Goal: Information Seeking & Learning: Learn about a topic

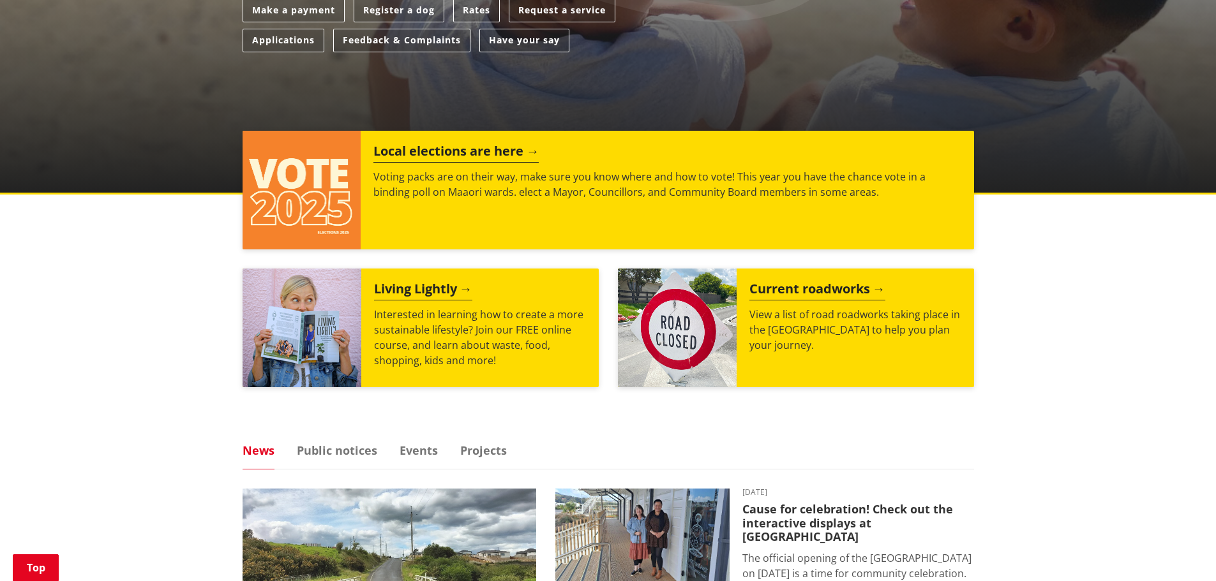
scroll to position [574, 0]
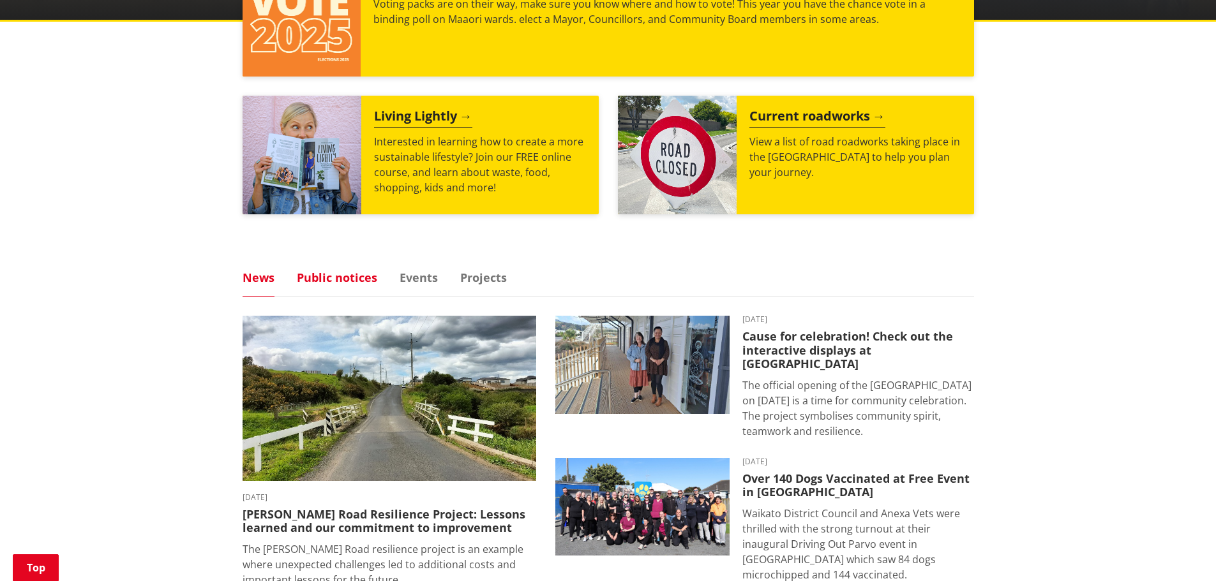
click at [345, 274] on link "Public notices" at bounding box center [337, 277] width 80 height 11
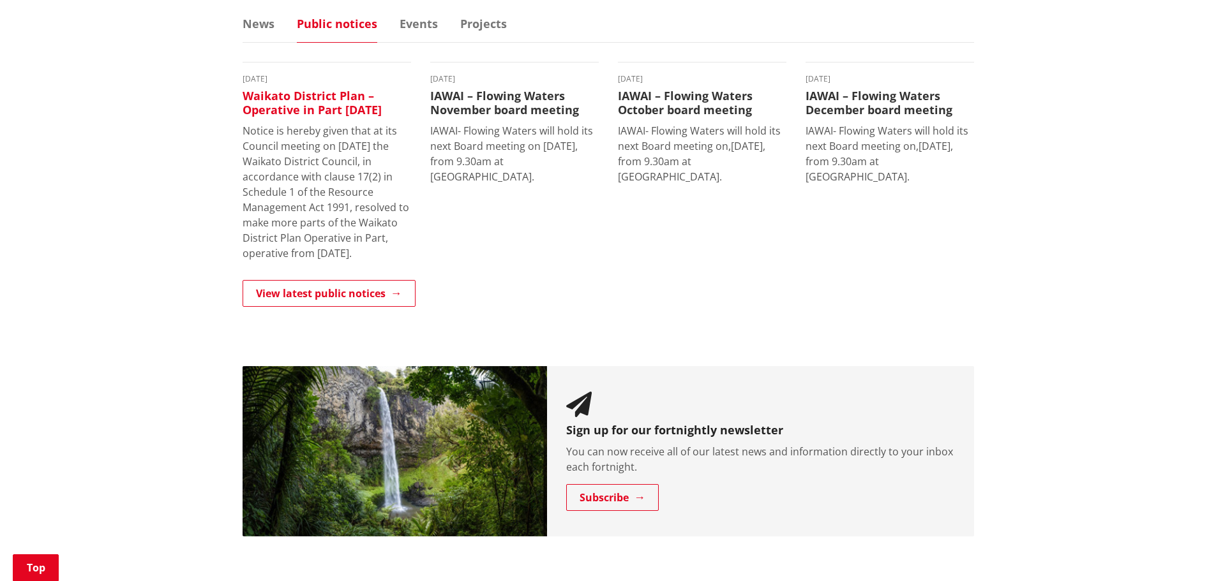
scroll to position [830, 0]
click at [299, 91] on h3 "Waikato District Plan – Operative in Part [DATE]" at bounding box center [327, 101] width 168 height 27
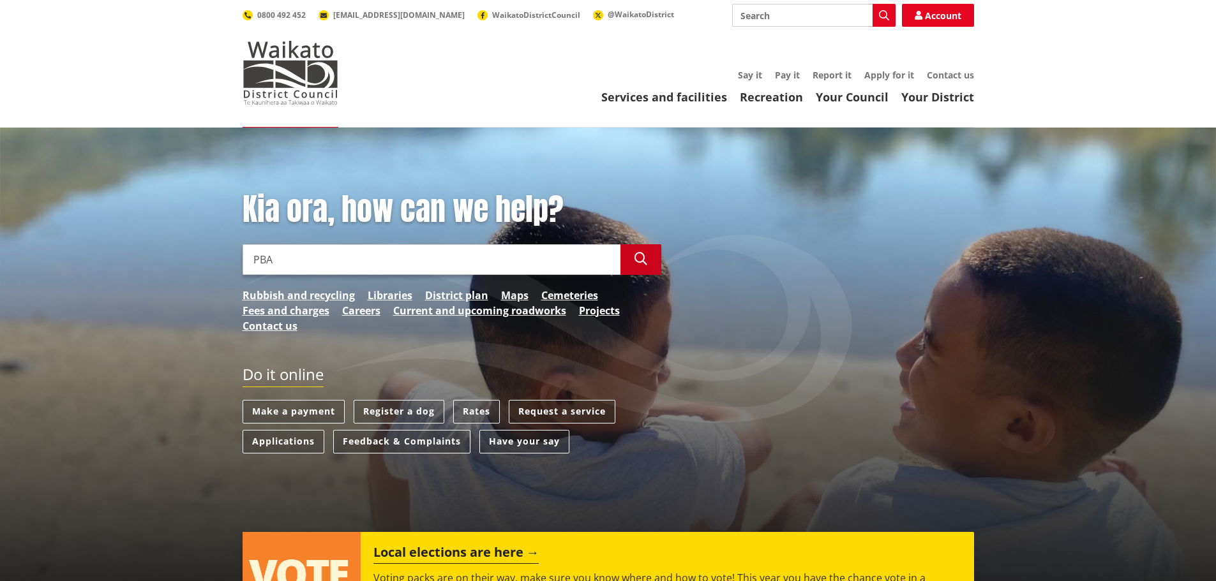
type input "PBA"
click at [641, 256] on icon "button" at bounding box center [640, 259] width 13 height 13
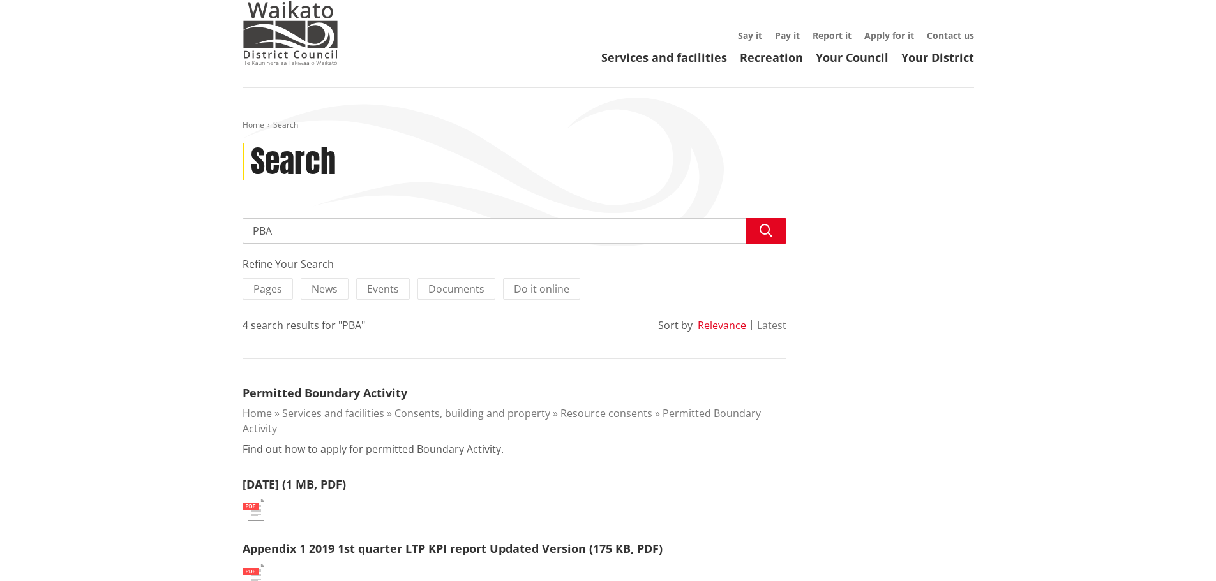
scroll to position [128, 0]
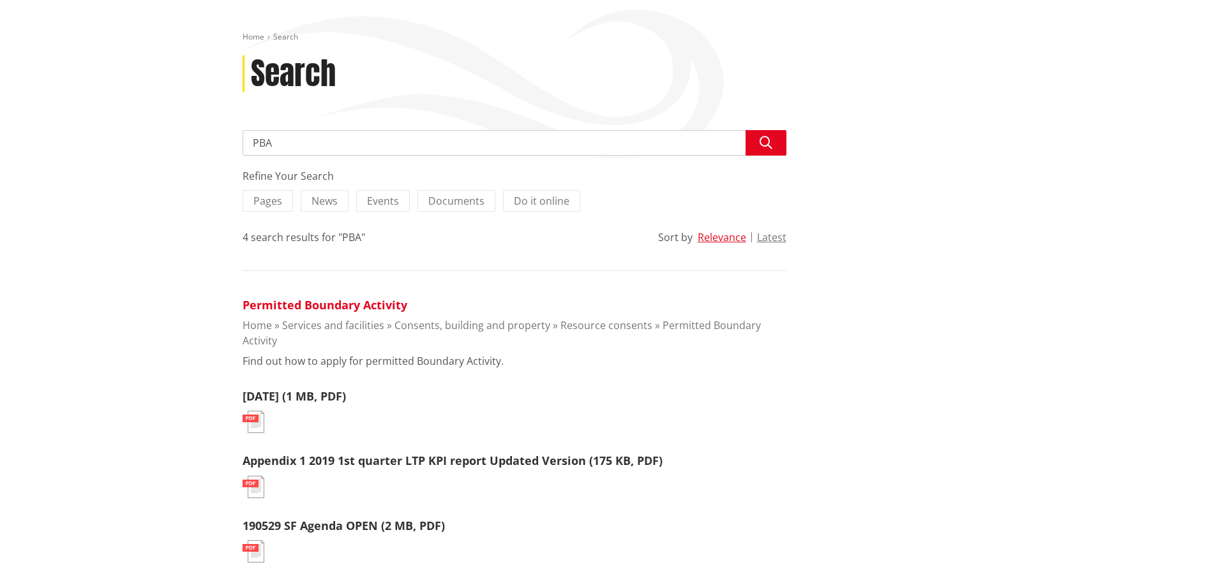
click at [281, 307] on link "Permitted Boundary Activity" at bounding box center [325, 304] width 165 height 15
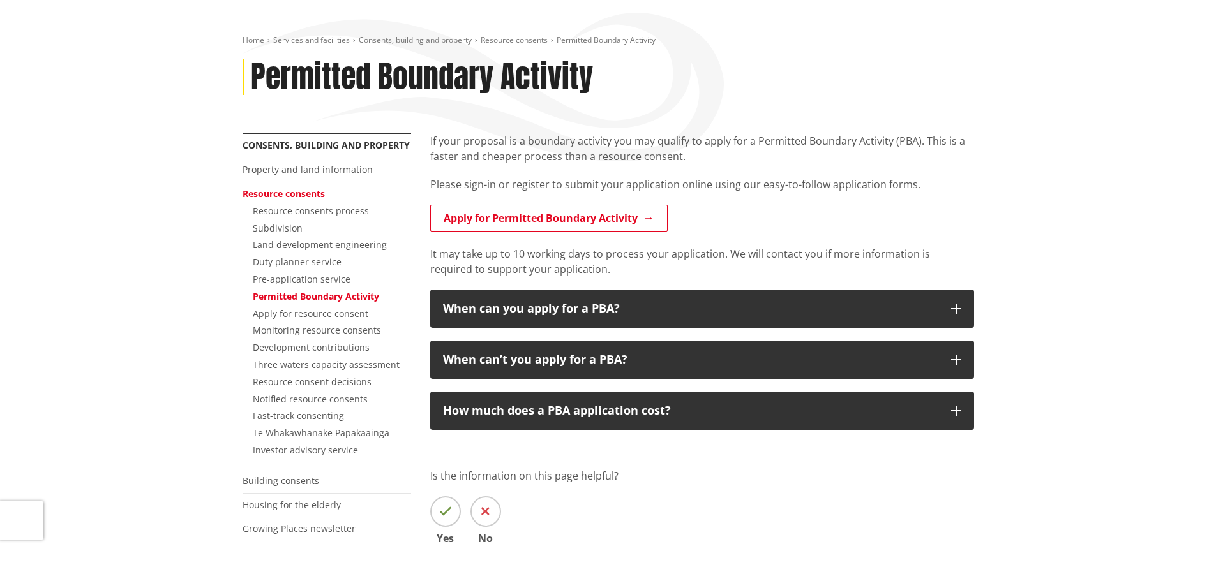
scroll to position [128, 0]
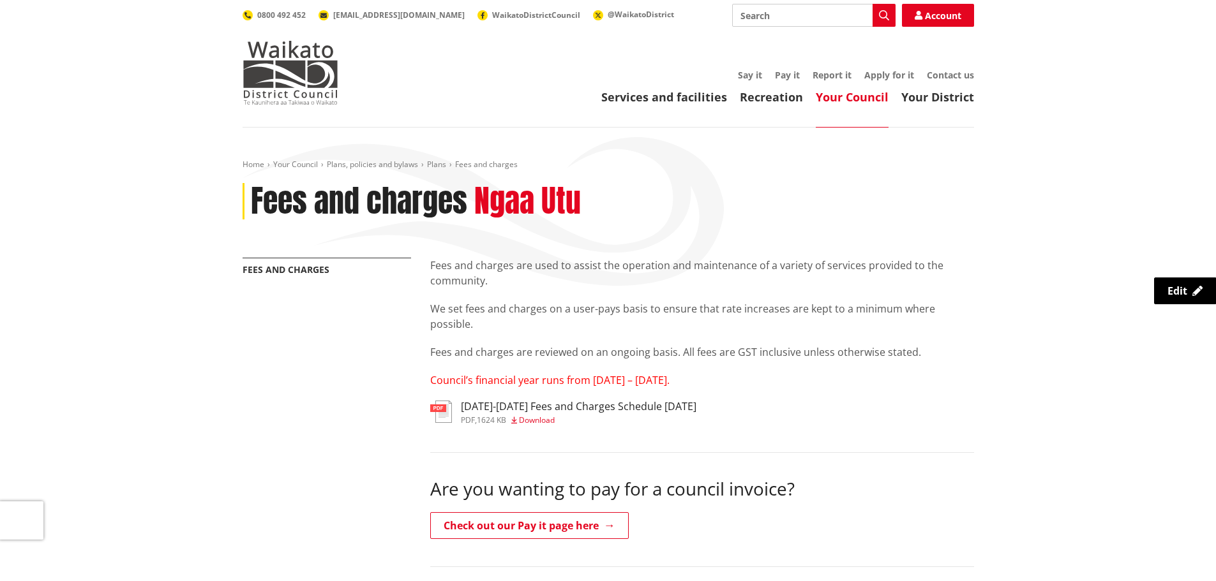
click at [527, 420] on span "Download" at bounding box center [537, 420] width 36 height 11
